Goal: Obtain resource: Download file/media

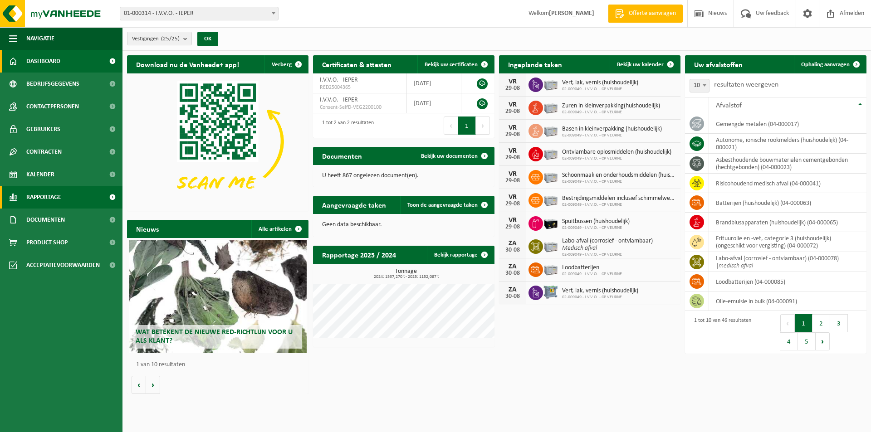
click at [52, 204] on span "Rapportage" at bounding box center [43, 197] width 35 height 23
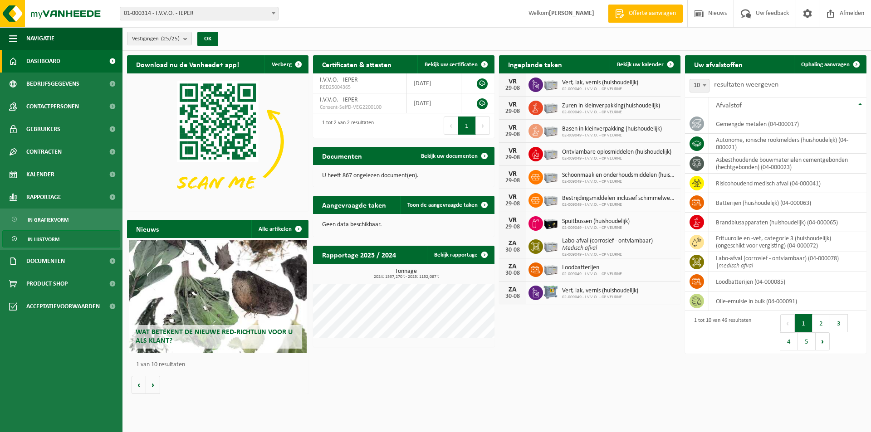
click at [54, 234] on span "In lijstvorm" at bounding box center [44, 239] width 32 height 17
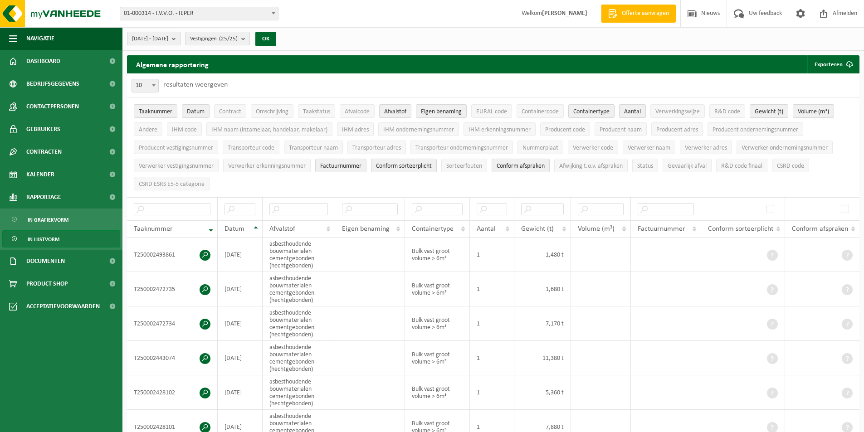
click at [167, 41] on span "[DATE] - [DATE]" at bounding box center [150, 39] width 36 height 14
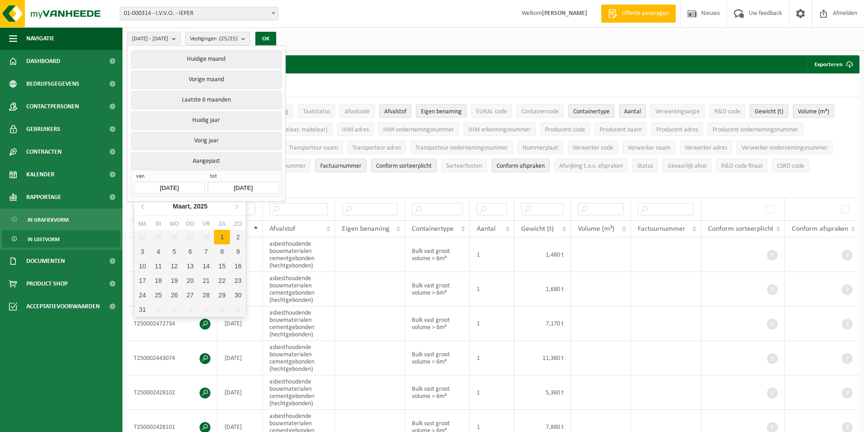
click at [190, 185] on input "[DATE]" at bounding box center [169, 188] width 71 height 12
click at [236, 208] on icon at bounding box center [236, 206] width 15 height 15
click at [237, 232] on div "1" at bounding box center [238, 237] width 16 height 15
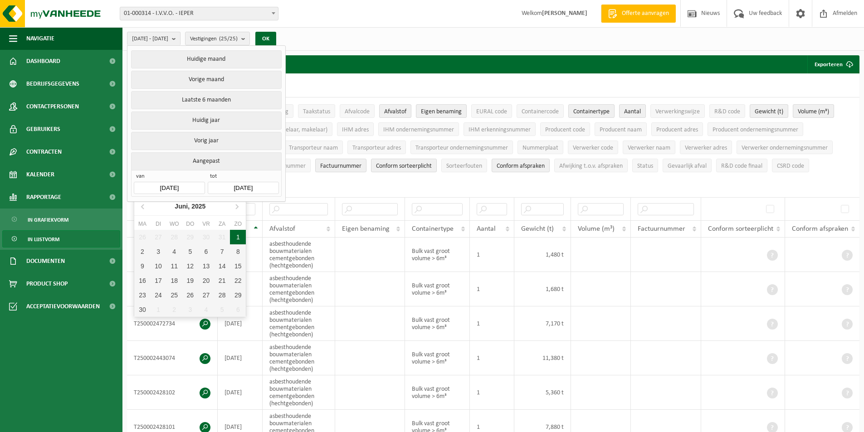
type input "[DATE]"
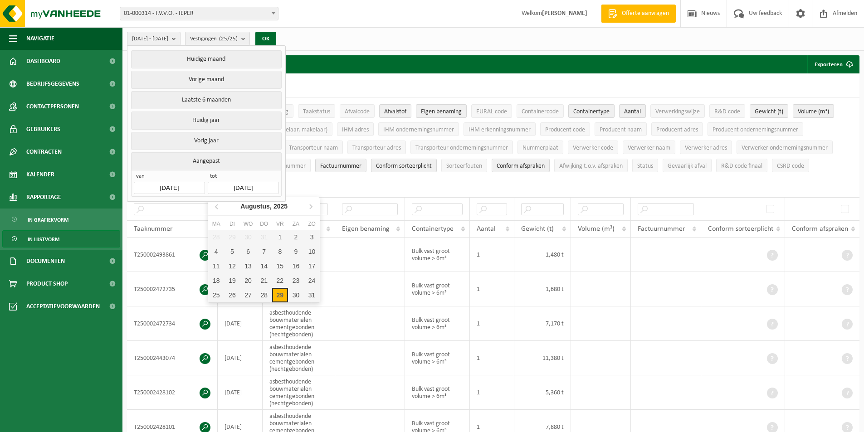
click at [251, 186] on input "[DATE]" at bounding box center [243, 188] width 71 height 12
click at [220, 206] on icon at bounding box center [217, 206] width 15 height 15
click at [212, 309] on div "30" at bounding box center [216, 309] width 16 height 15
type input "[DATE]"
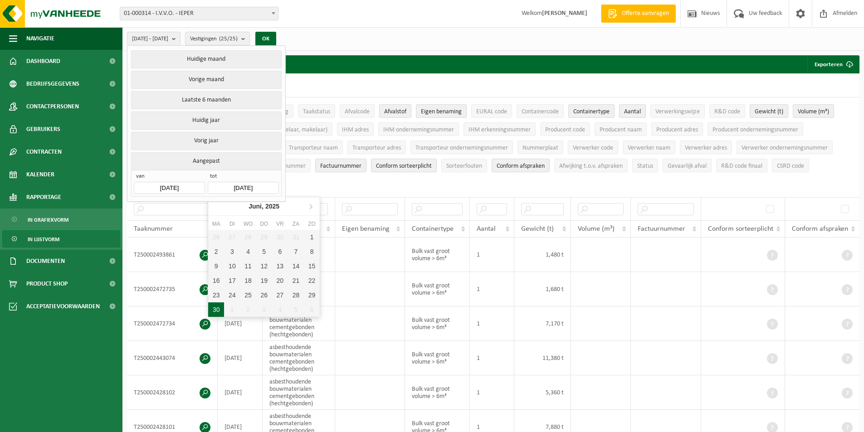
type input "[DATE]"
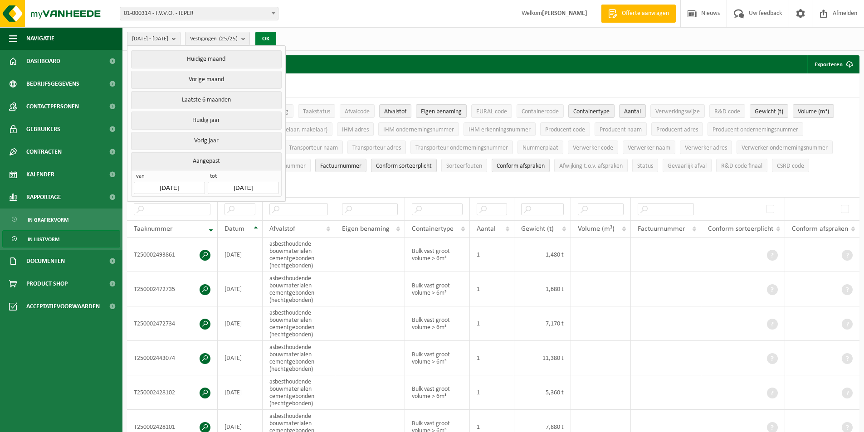
click at [276, 36] on button "OK" at bounding box center [265, 39] width 21 height 15
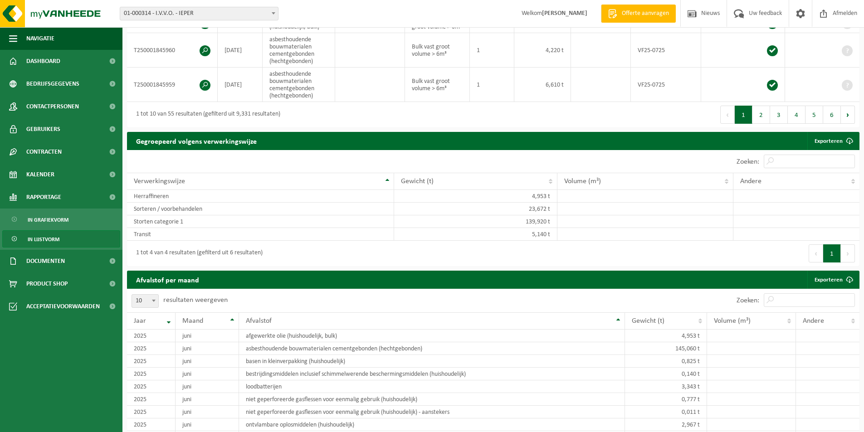
scroll to position [453, 0]
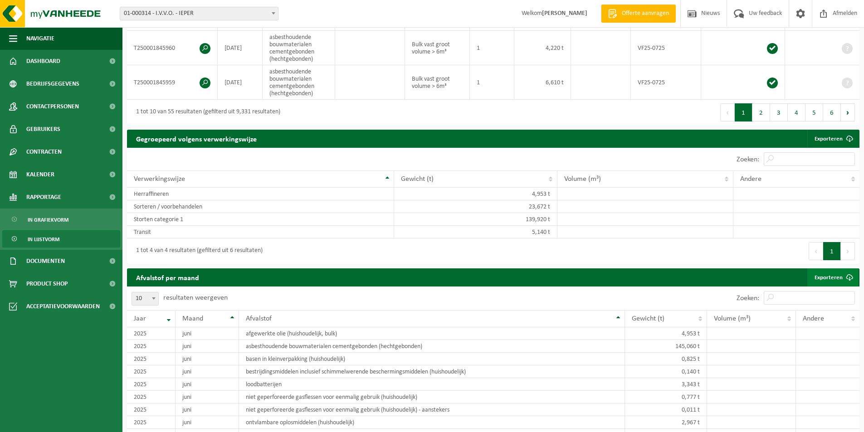
click at [828, 278] on link "Exporteren" at bounding box center [832, 277] width 51 height 18
